Goal: Task Accomplishment & Management: Use online tool/utility

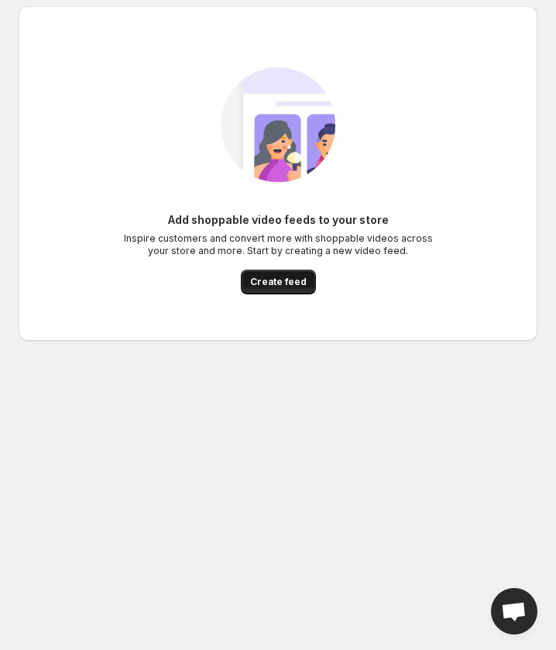
click at [262, 284] on span "Create feed" at bounding box center [278, 282] width 57 height 12
click at [273, 286] on span "Create feed" at bounding box center [278, 282] width 57 height 12
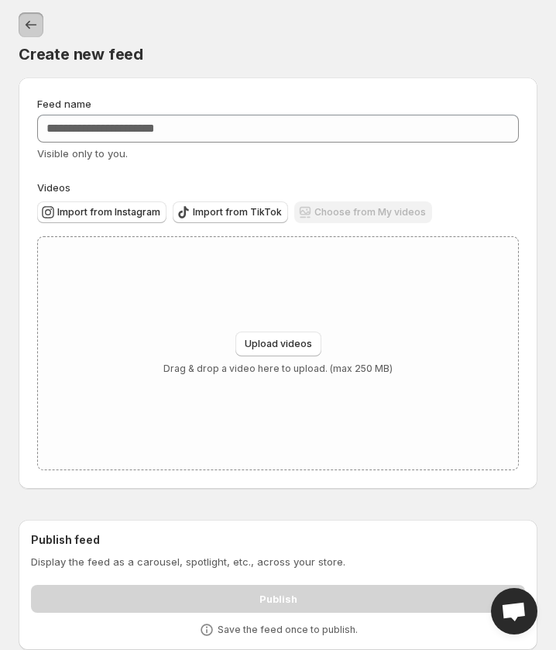
click at [19, 22] on button "Settings" at bounding box center [31, 24] width 25 height 25
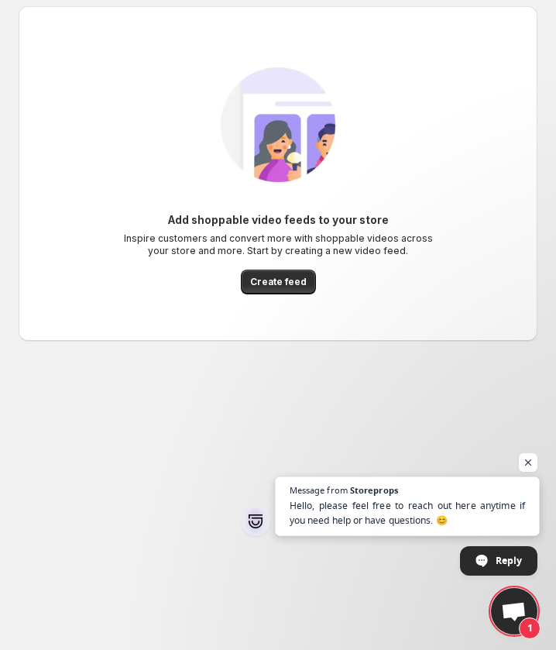
click at [494, 488] on span "Message from Storeprops" at bounding box center [408, 490] width 236 height 9
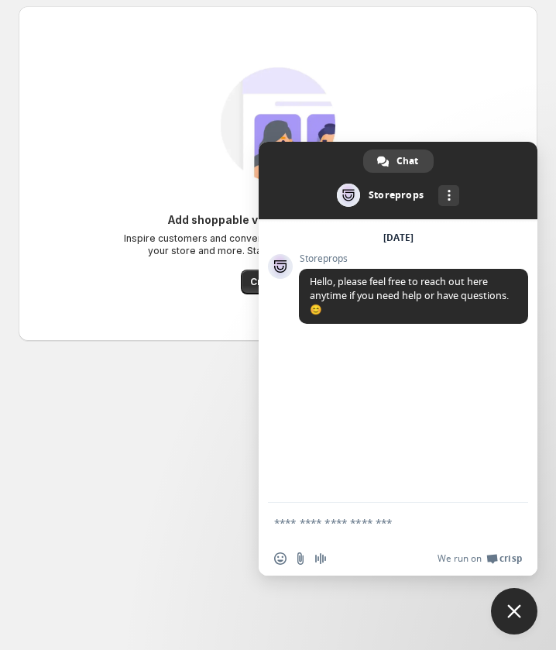
click at [511, 630] on span "Close chat" at bounding box center [514, 611] width 46 height 46
